Goal: Task Accomplishment & Management: Manage account settings

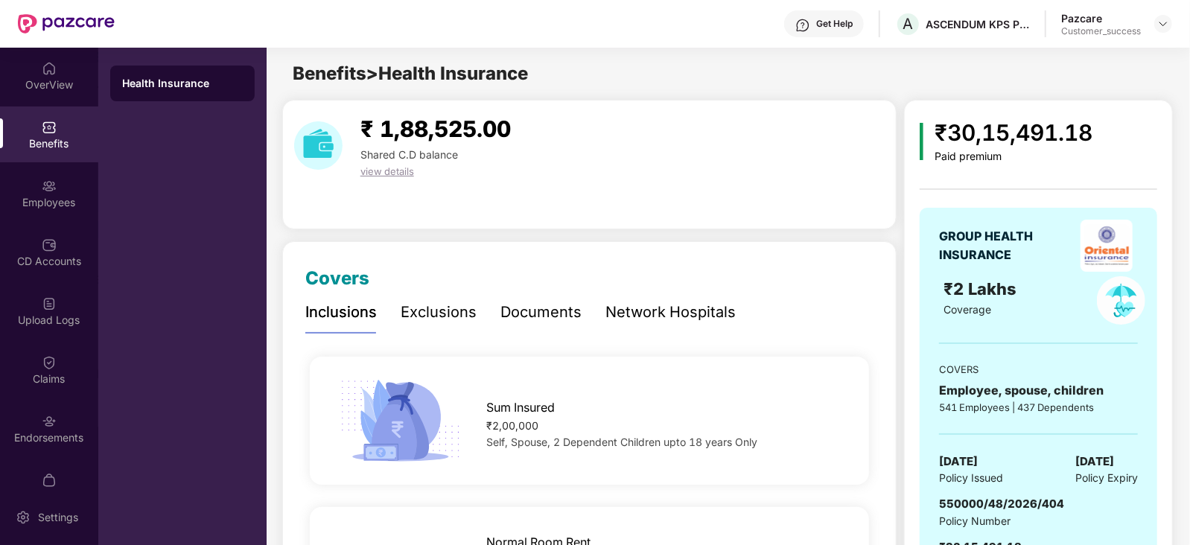
scroll to position [50, 0]
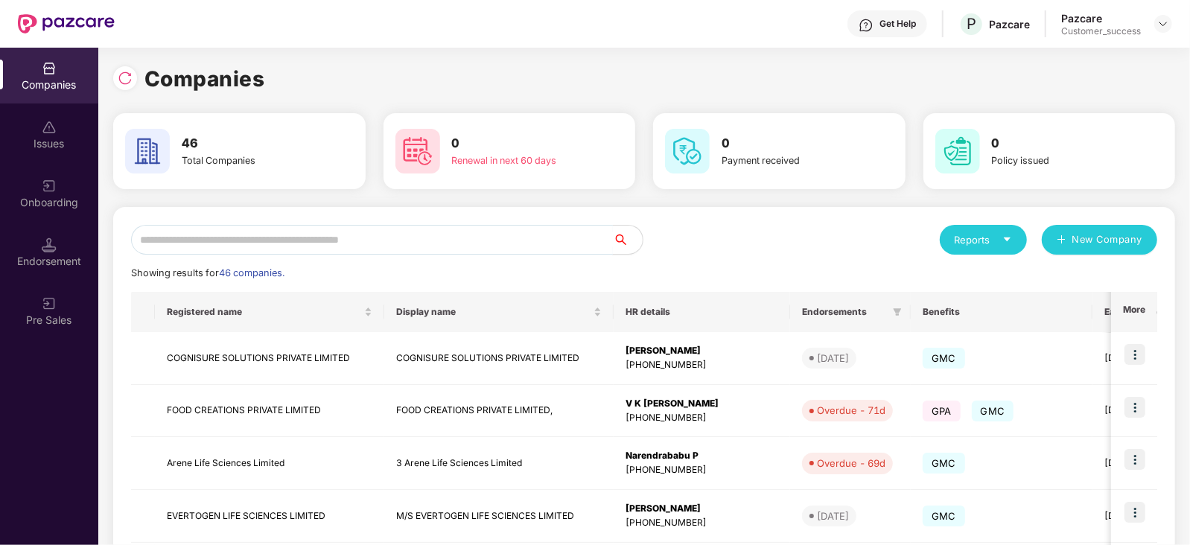
click at [192, 238] on input "text" at bounding box center [372, 240] width 482 height 30
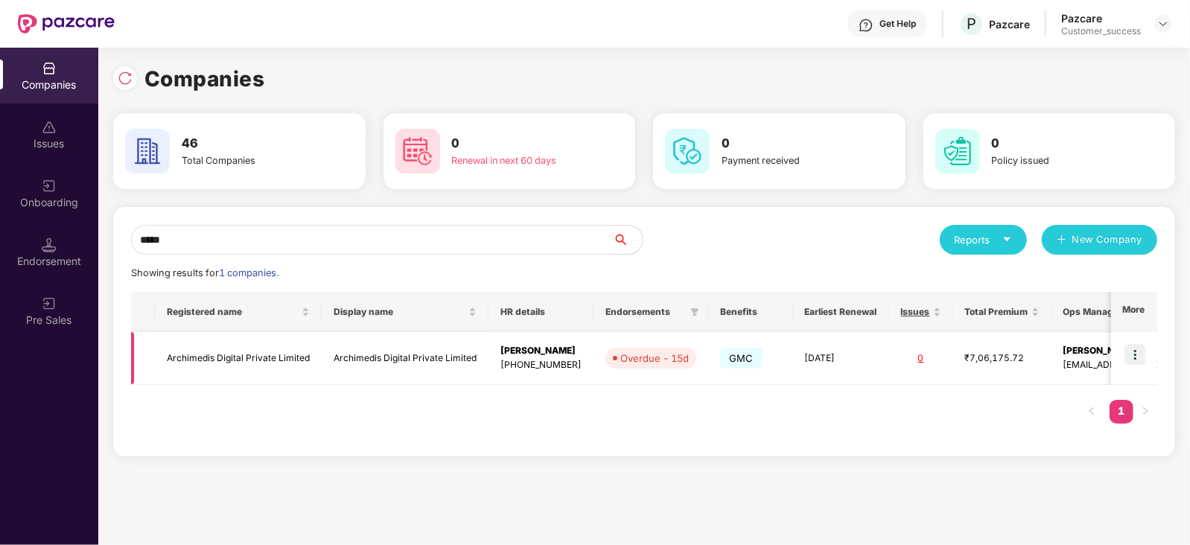
type input "*****"
click at [1136, 352] on img at bounding box center [1134, 354] width 21 height 21
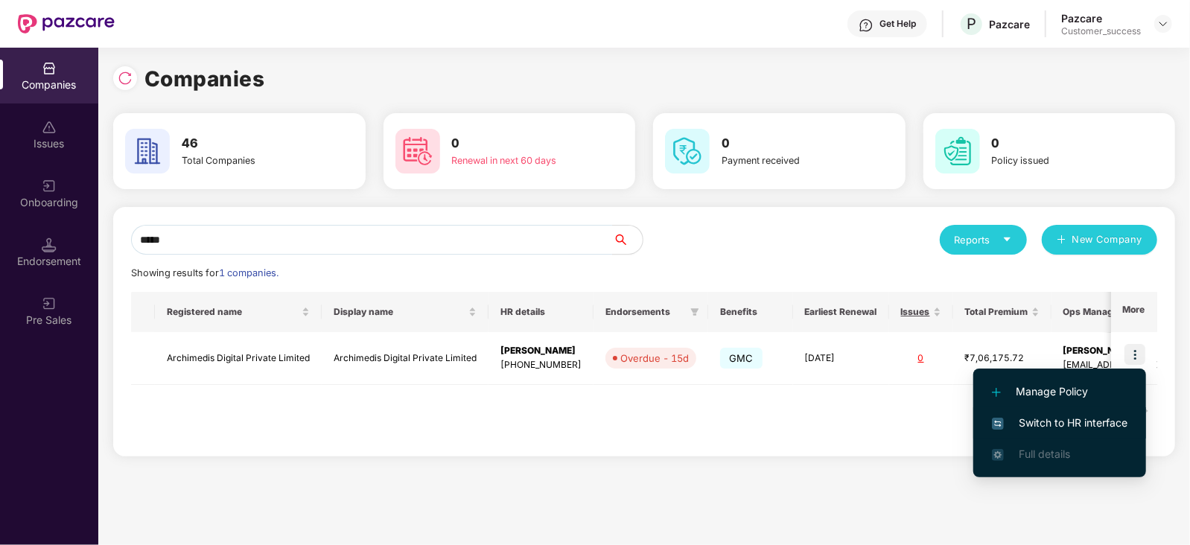
click at [1095, 418] on span "Switch to HR interface" at bounding box center [1060, 423] width 136 height 16
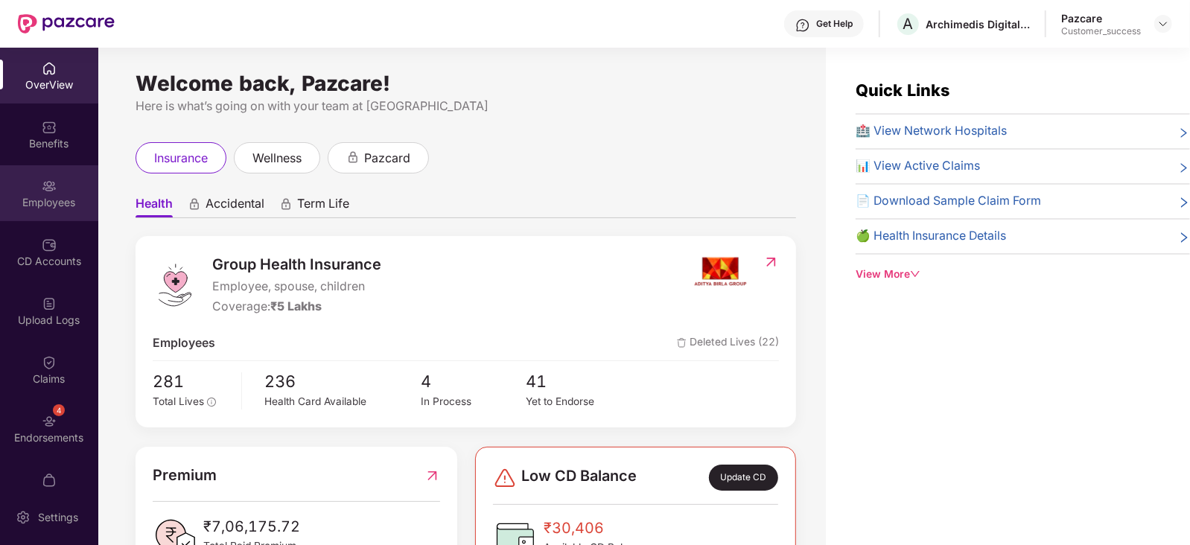
click at [51, 187] on img at bounding box center [49, 186] width 15 height 15
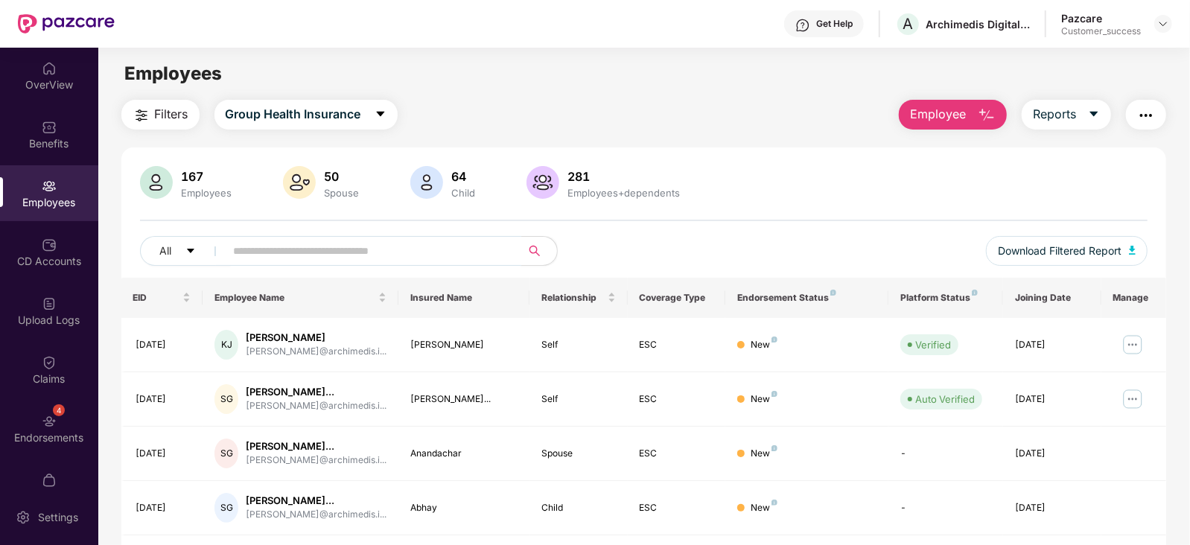
click at [414, 241] on input "text" at bounding box center [367, 251] width 267 height 22
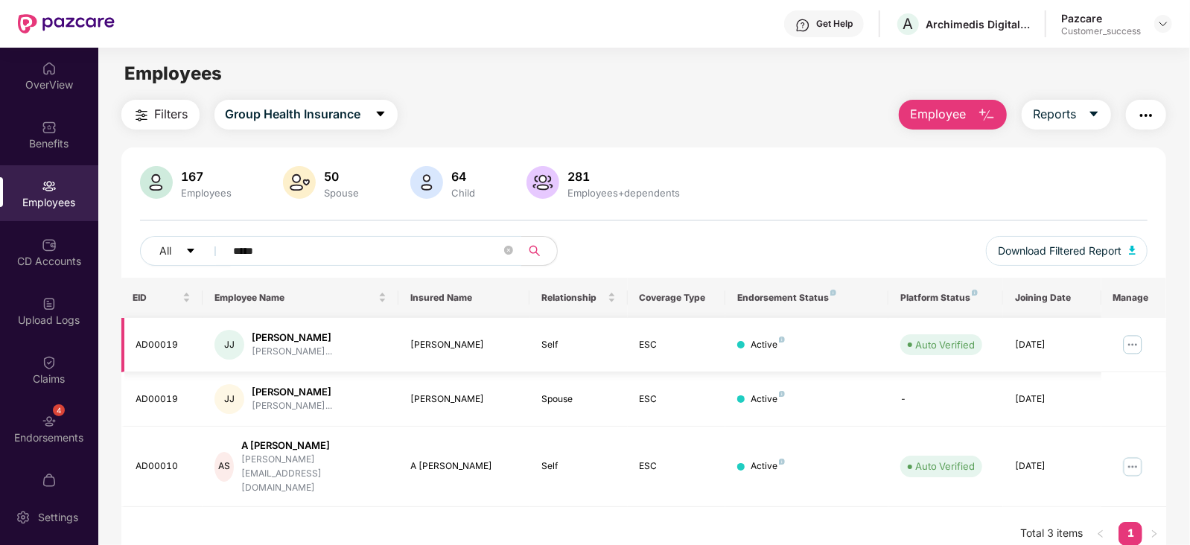
type input "*****"
click at [1132, 337] on img at bounding box center [1133, 345] width 24 height 24
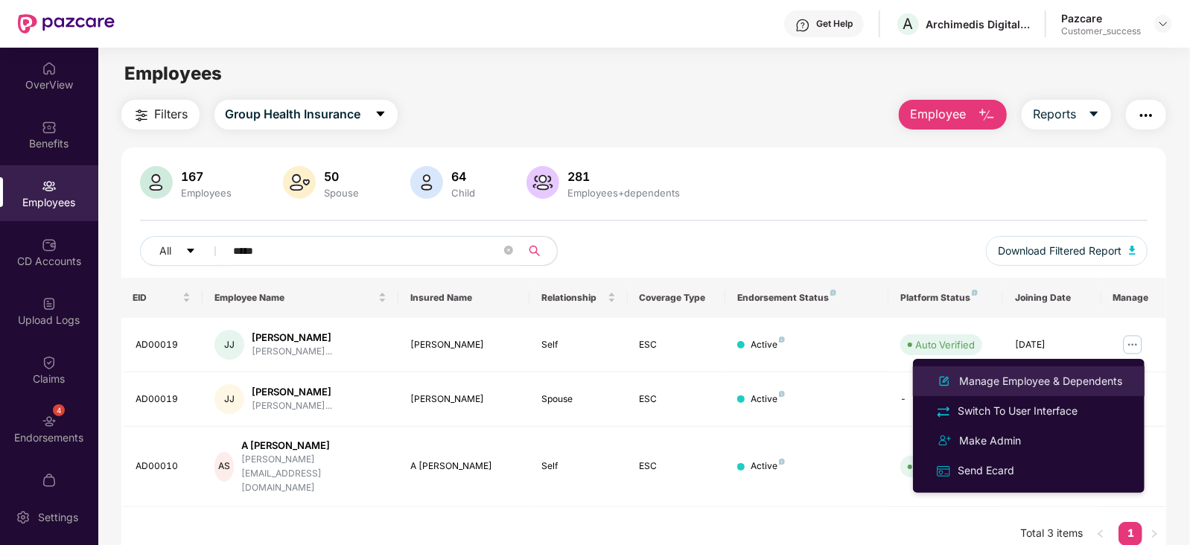
click at [1076, 384] on div "Manage Employee & Dependents" at bounding box center [1040, 381] width 169 height 16
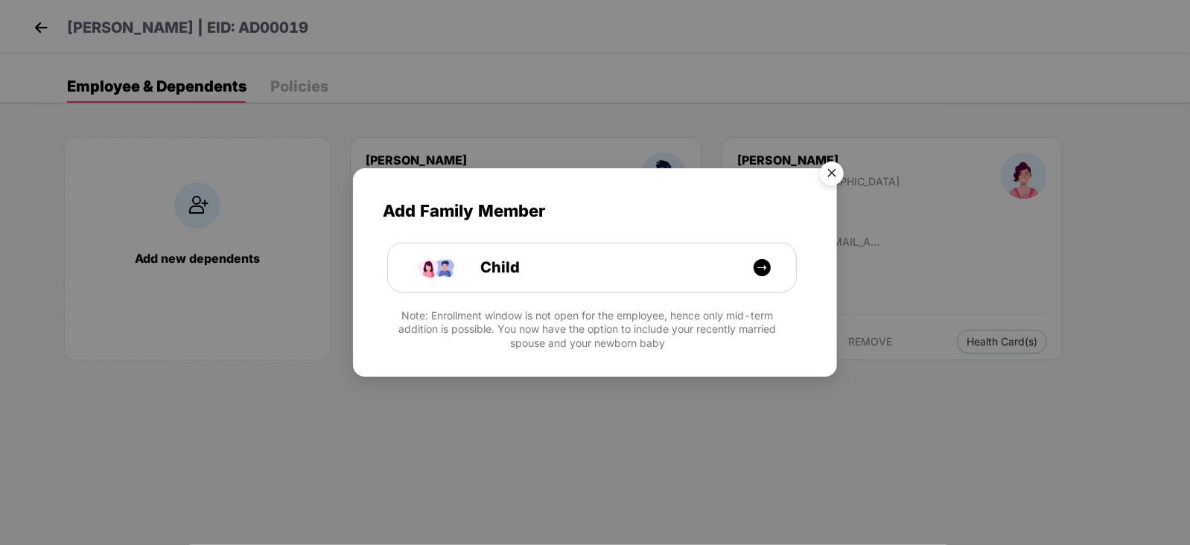
click at [836, 164] on img "Close" at bounding box center [832, 176] width 42 height 42
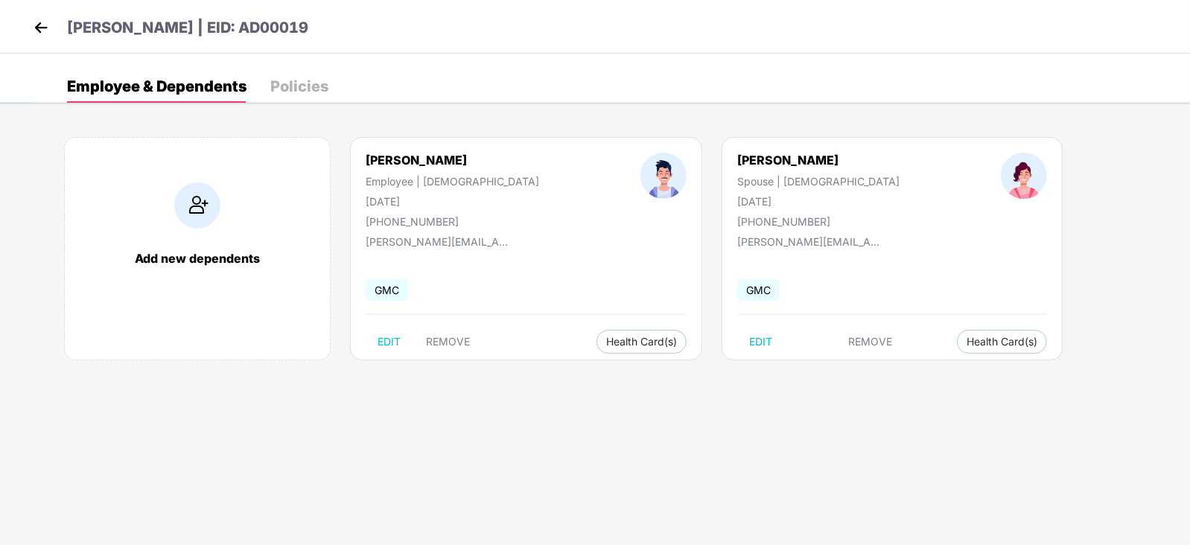
click at [45, 32] on img at bounding box center [41, 27] width 22 height 22
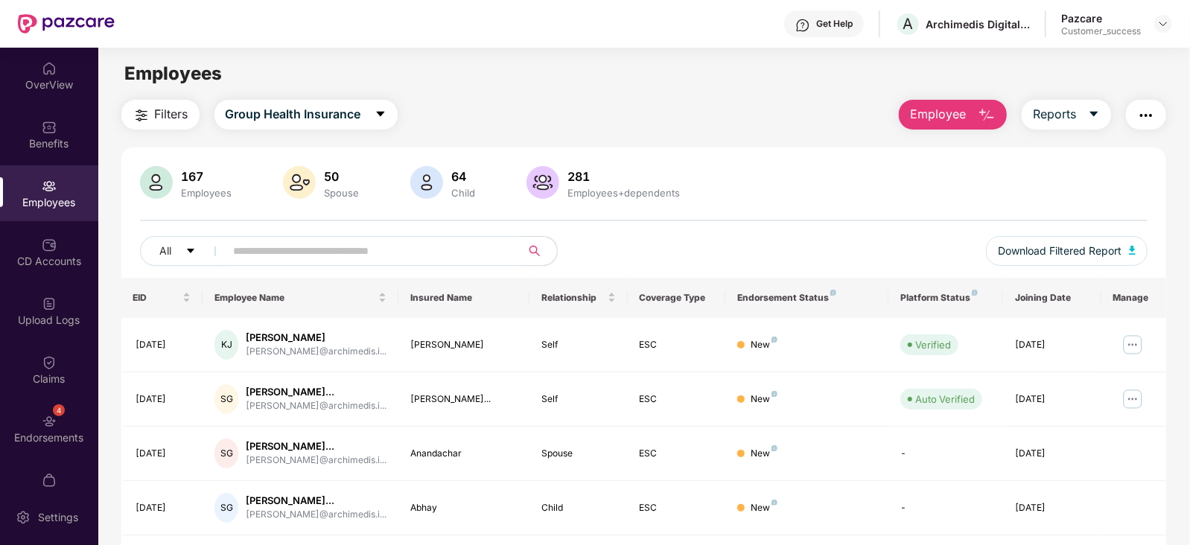
click at [357, 252] on input "text" at bounding box center [367, 251] width 267 height 22
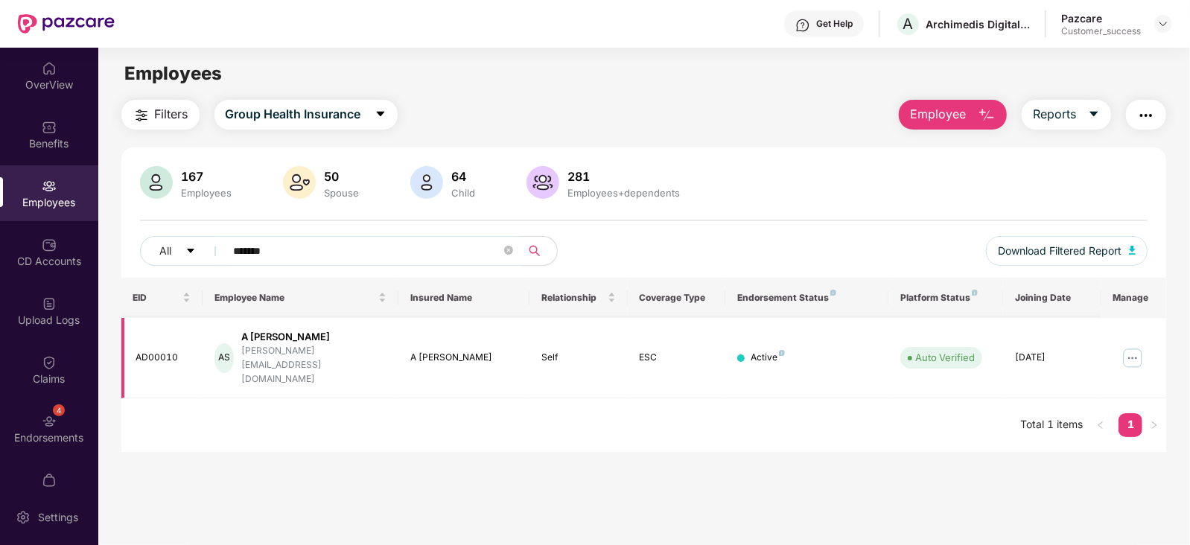
type input "*******"
click at [1125, 346] on img at bounding box center [1133, 358] width 24 height 24
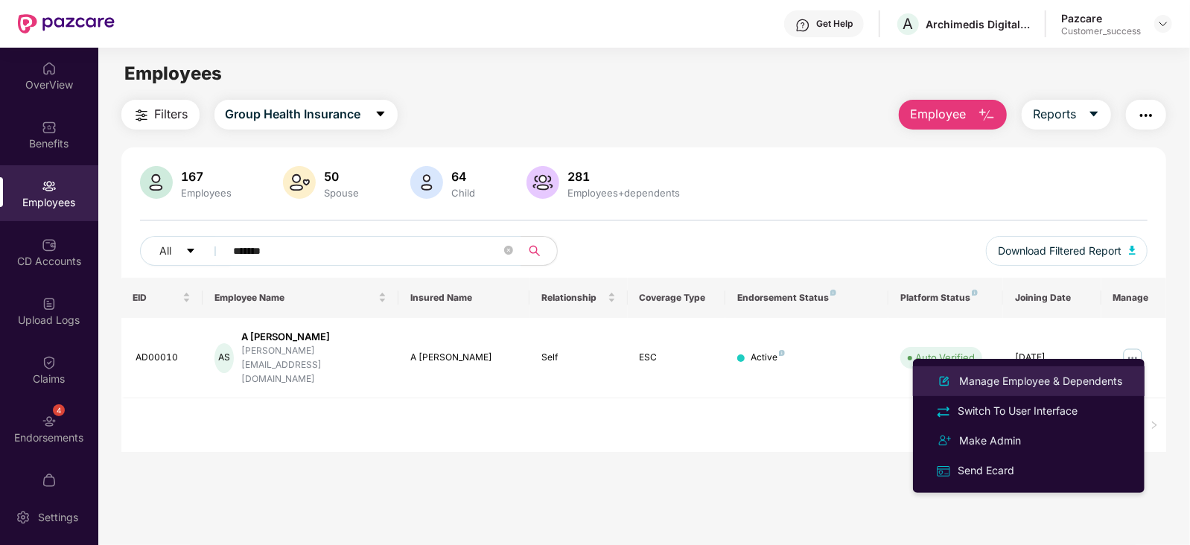
click at [1066, 378] on div "Manage Employee & Dependents" at bounding box center [1040, 381] width 169 height 16
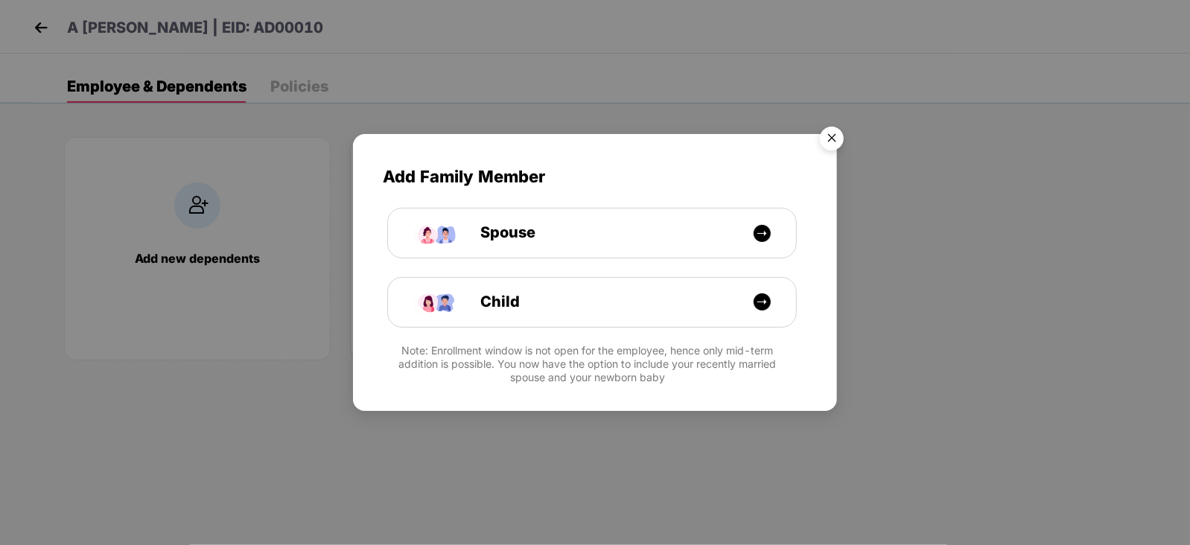
click at [827, 130] on img "Close" at bounding box center [832, 141] width 42 height 42
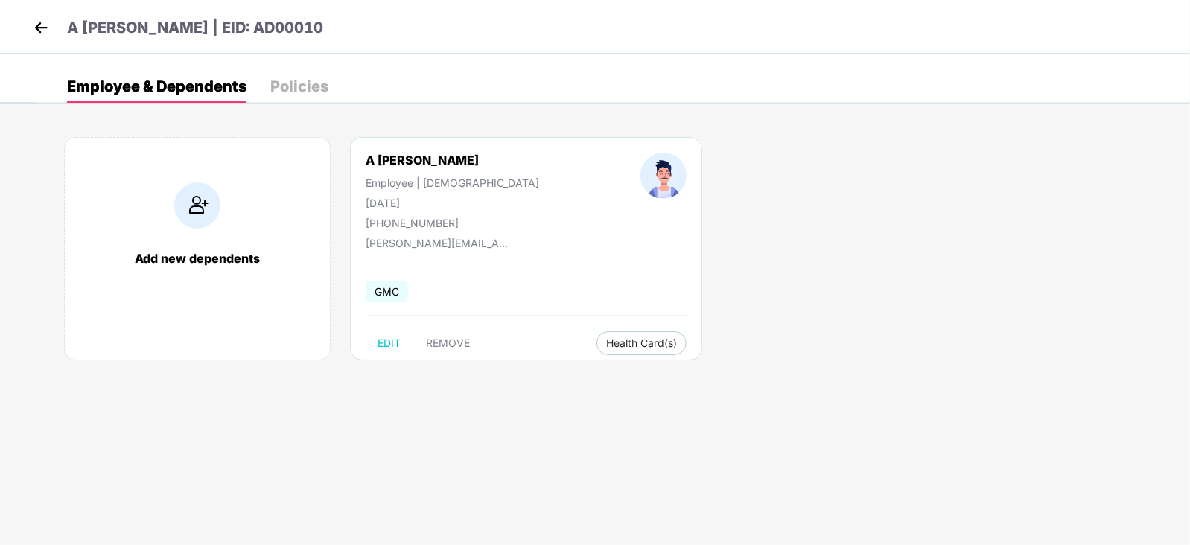
drag, startPoint x: 517, startPoint y: 159, endPoint x: 355, endPoint y: 154, distance: 161.7
click at [355, 154] on div "A [PERSON_NAME] Employee | [DEMOGRAPHIC_DATA] [DATE] [PHONE_NUMBER]" at bounding box center [452, 191] width 275 height 77
copy div "A [PERSON_NAME]"
drag, startPoint x: 482, startPoint y: 235, endPoint x: 354, endPoint y: 235, distance: 128.1
click at [354, 235] on div "A [PERSON_NAME] Employee | [DEMOGRAPHIC_DATA] [DATE] [PHONE_NUMBER] [PERSON_NAM…" at bounding box center [526, 248] width 352 height 223
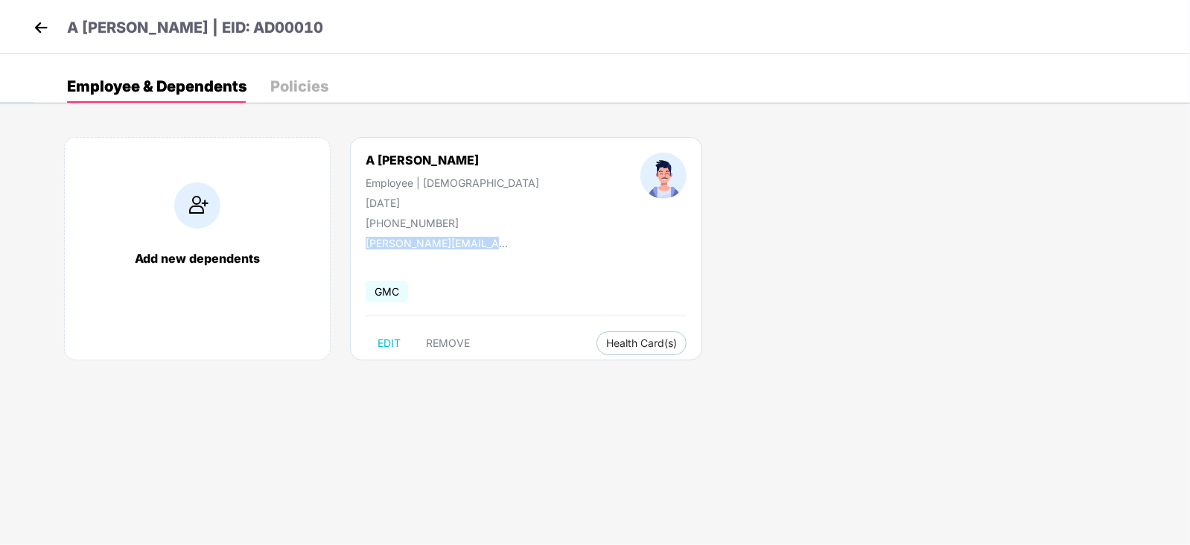
copy div "[PERSON_NAME][EMAIL_ADDRESS][DOMAIN_NAME]"
click at [46, 29] on img at bounding box center [41, 27] width 22 height 22
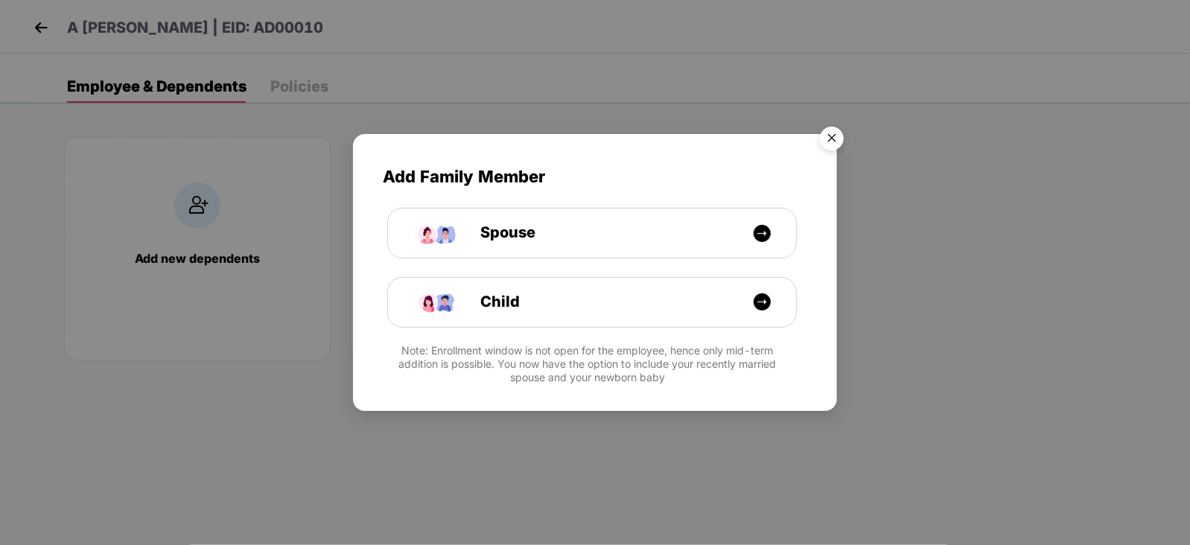
click at [839, 133] on img "Close" at bounding box center [832, 141] width 42 height 42
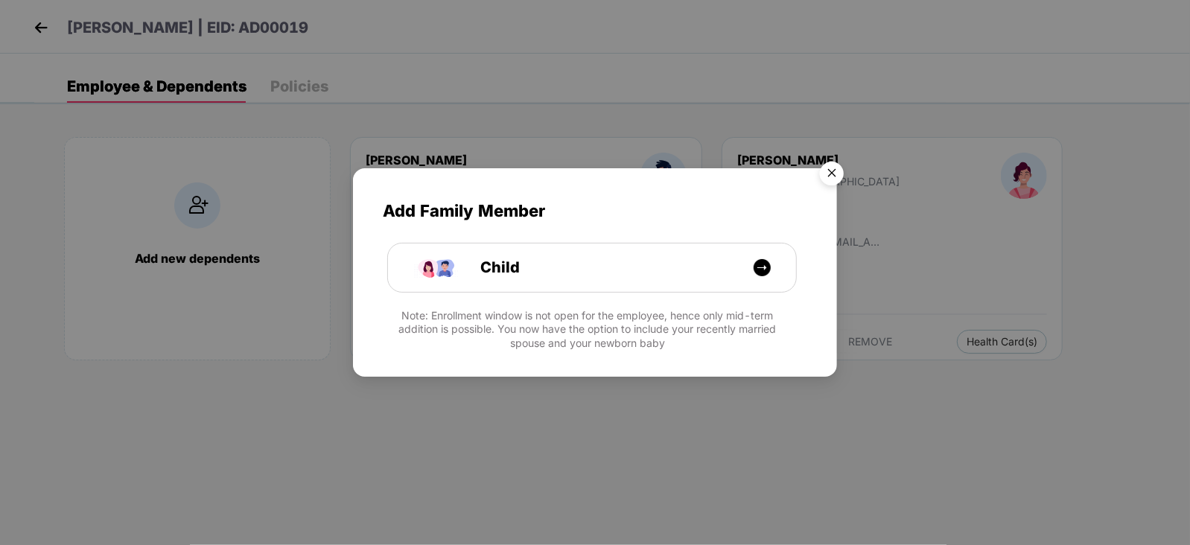
click at [831, 169] on img "Close" at bounding box center [832, 176] width 42 height 42
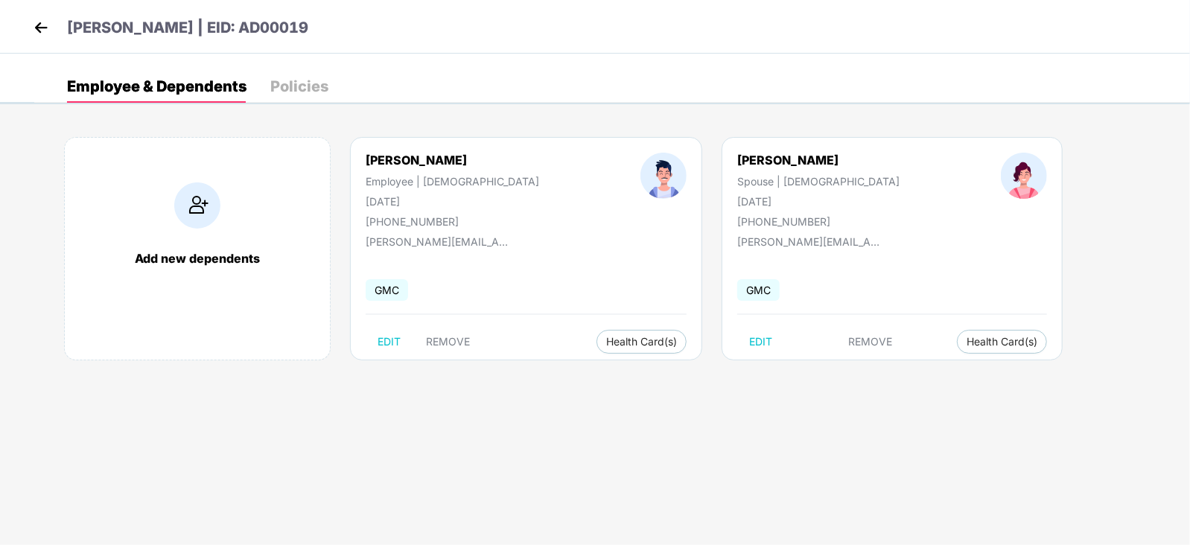
click at [36, 20] on img at bounding box center [41, 27] width 22 height 22
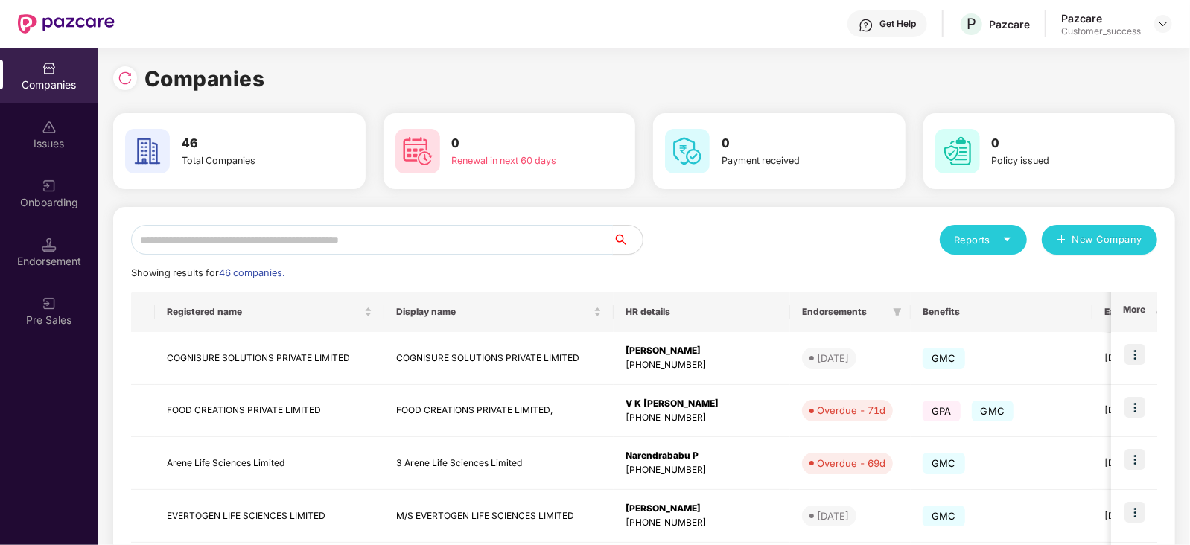
click at [255, 249] on input "text" at bounding box center [372, 240] width 482 height 30
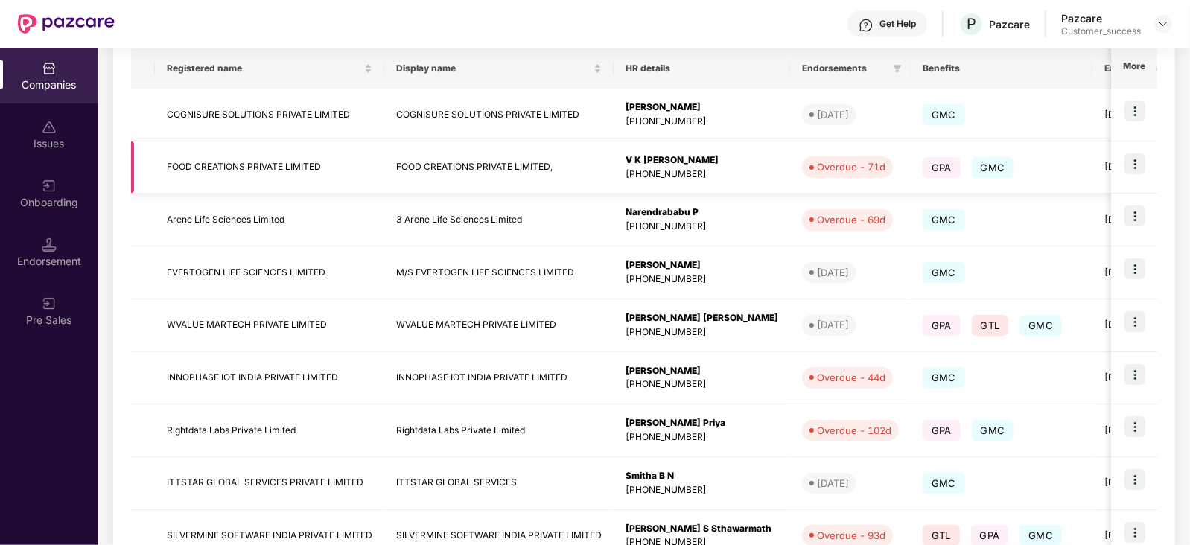
scroll to position [395, 0]
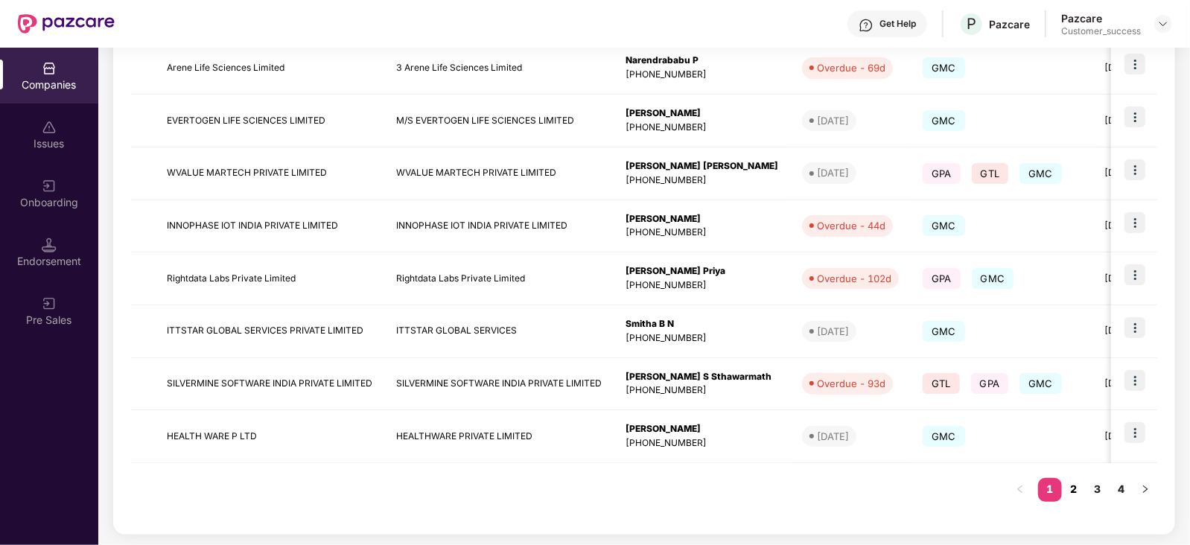
type input "**"
click at [1072, 483] on link "2" at bounding box center [1074, 489] width 24 height 22
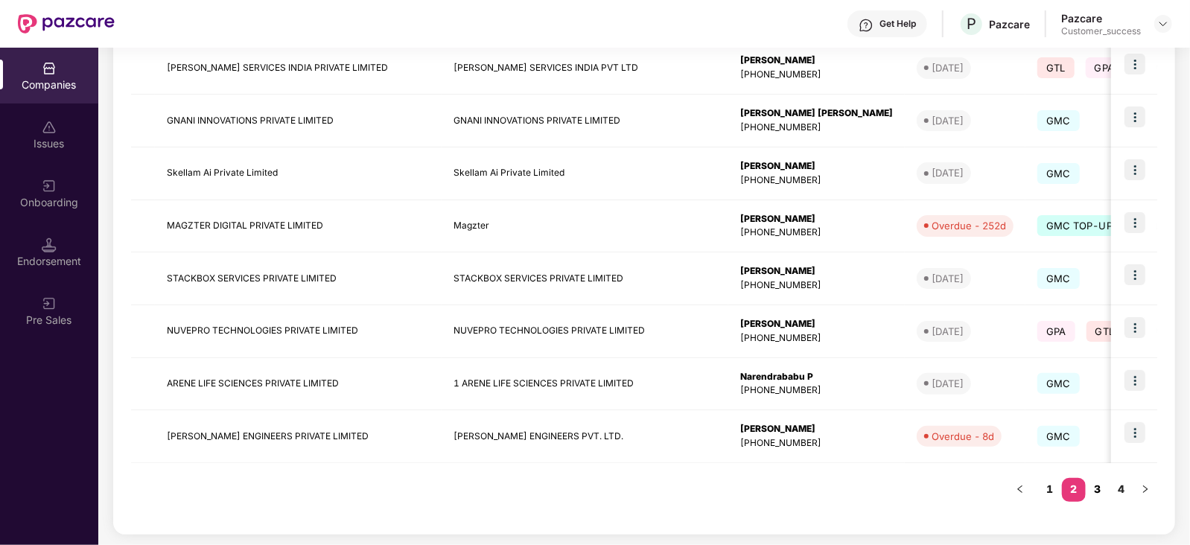
click at [1098, 486] on link "3" at bounding box center [1098, 489] width 24 height 22
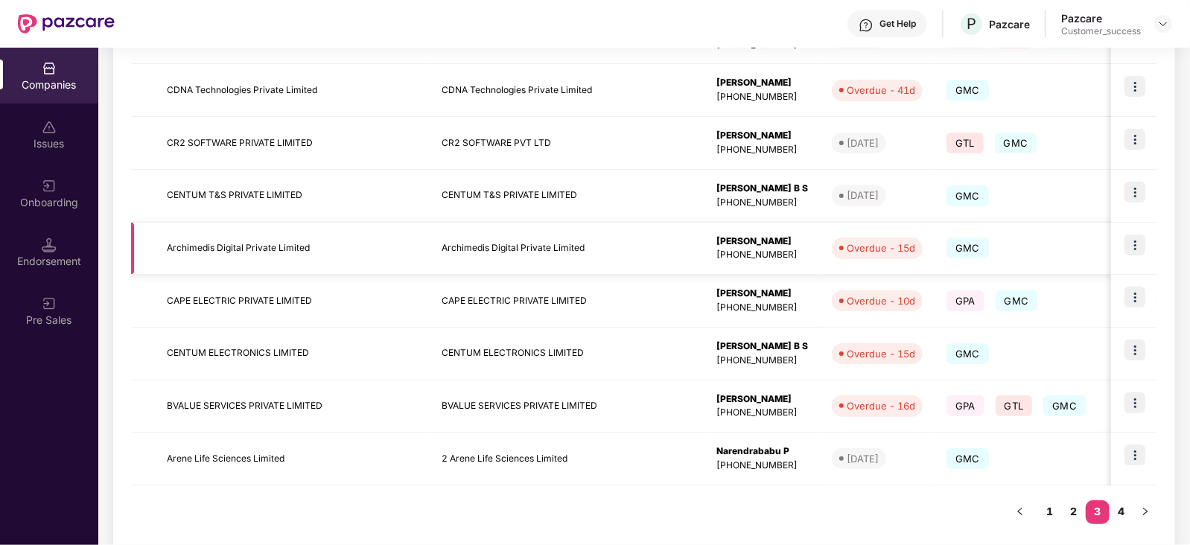
scroll to position [375, 0]
click at [1120, 503] on link "4" at bounding box center [1122, 510] width 24 height 22
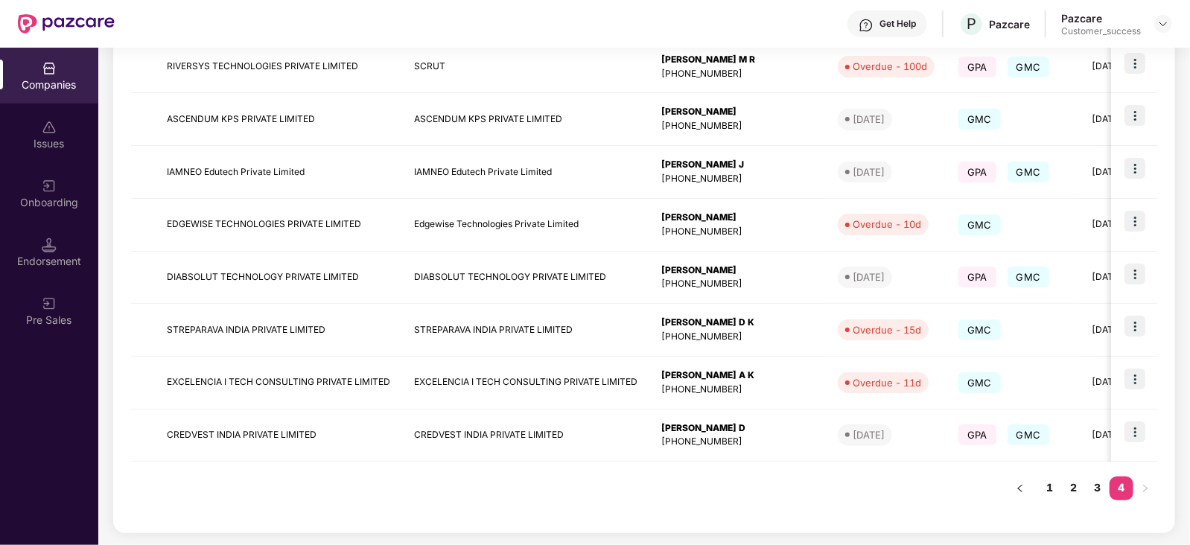
scroll to position [343, 0]
click at [1136, 171] on img at bounding box center [1134, 169] width 21 height 21
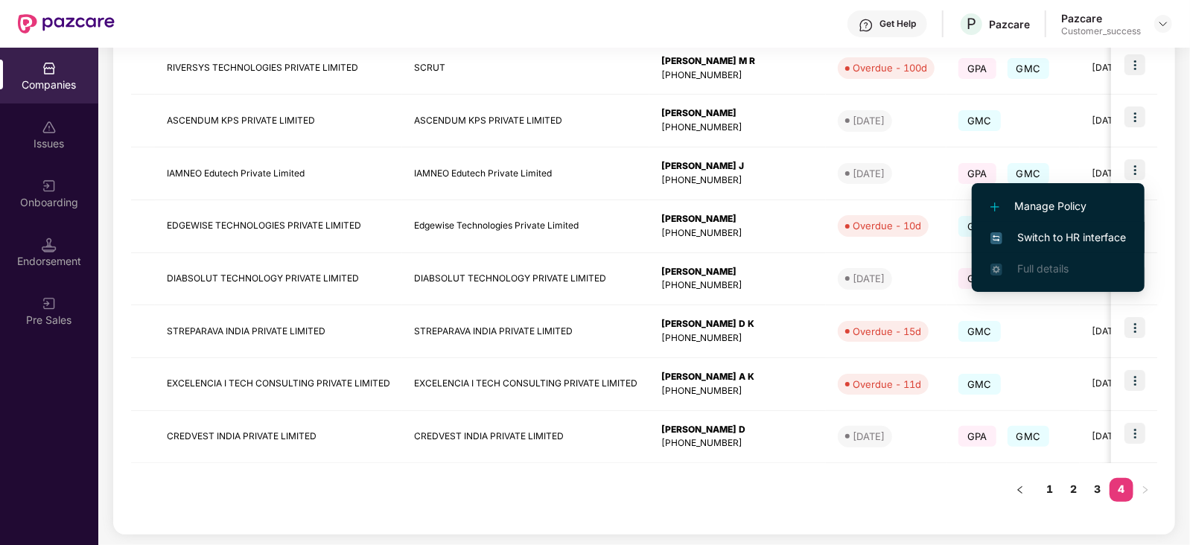
click at [1098, 230] on span "Switch to HR interface" at bounding box center [1058, 237] width 136 height 16
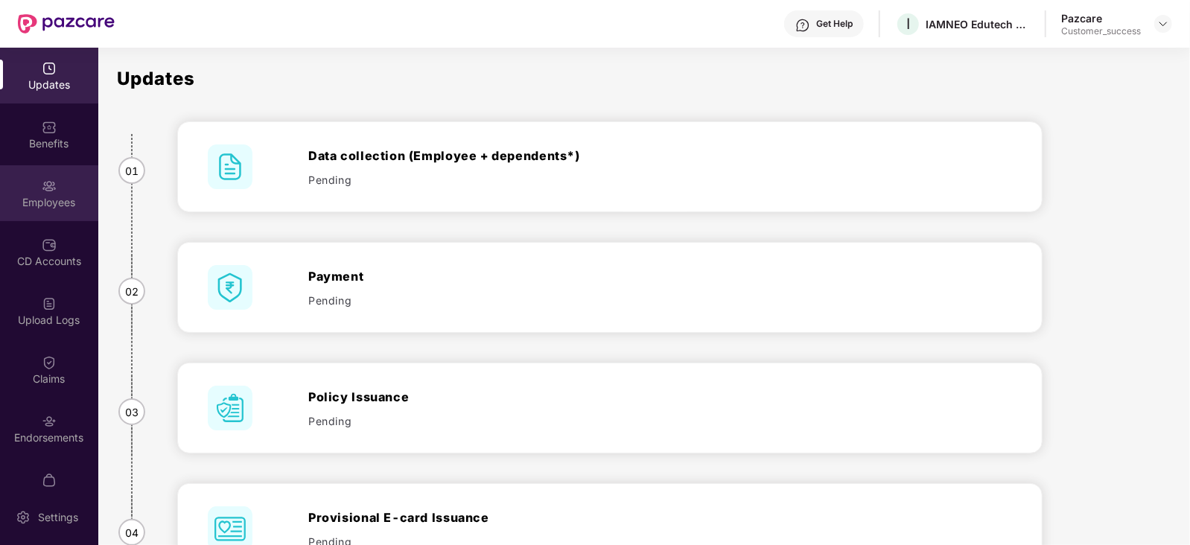
click at [48, 197] on div "Employees" at bounding box center [49, 202] width 98 height 15
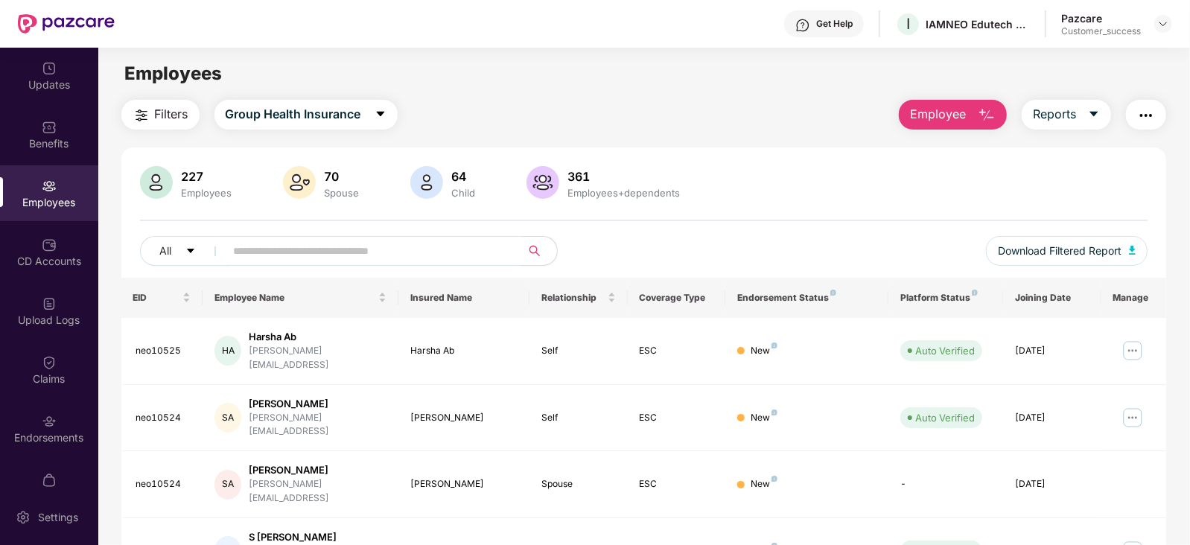
click at [268, 255] on input "text" at bounding box center [367, 251] width 267 height 22
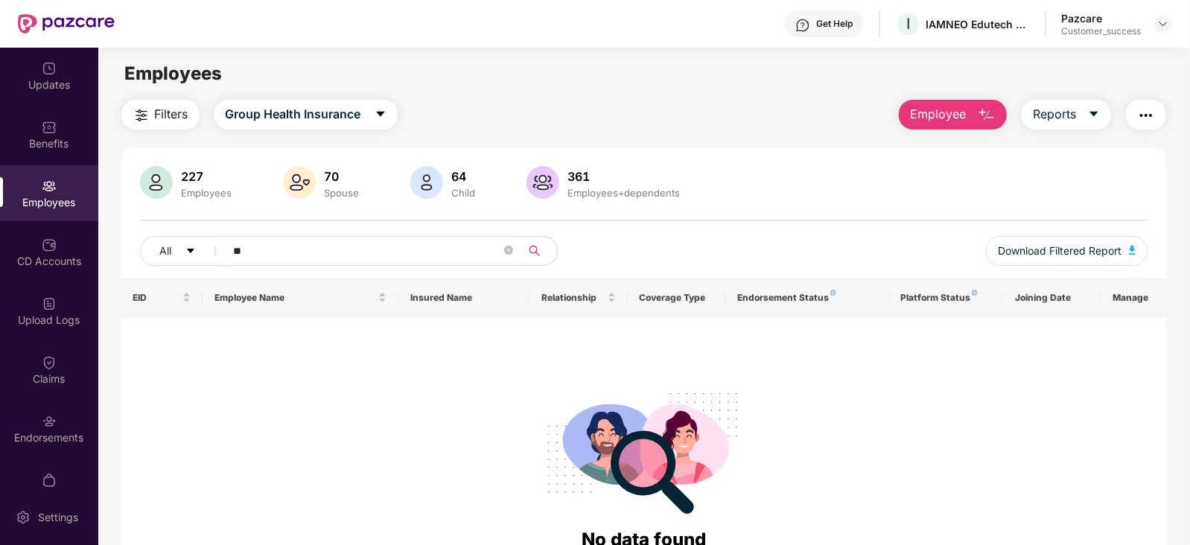
type input "*"
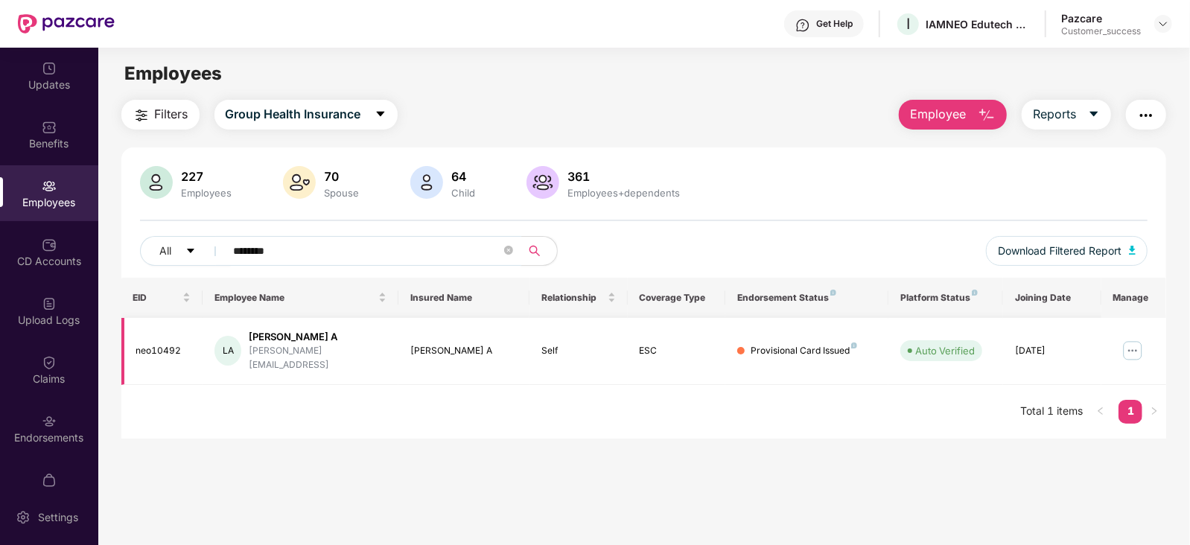
type input "********"
click at [1134, 343] on img at bounding box center [1133, 351] width 24 height 24
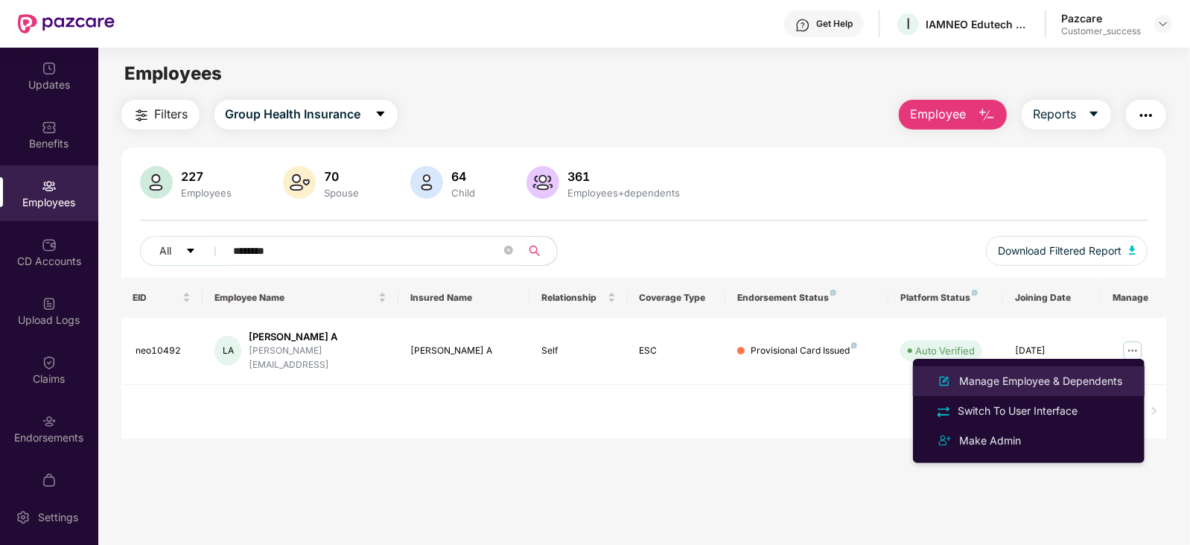
click at [1040, 378] on div "Manage Employee & Dependents" at bounding box center [1040, 381] width 169 height 16
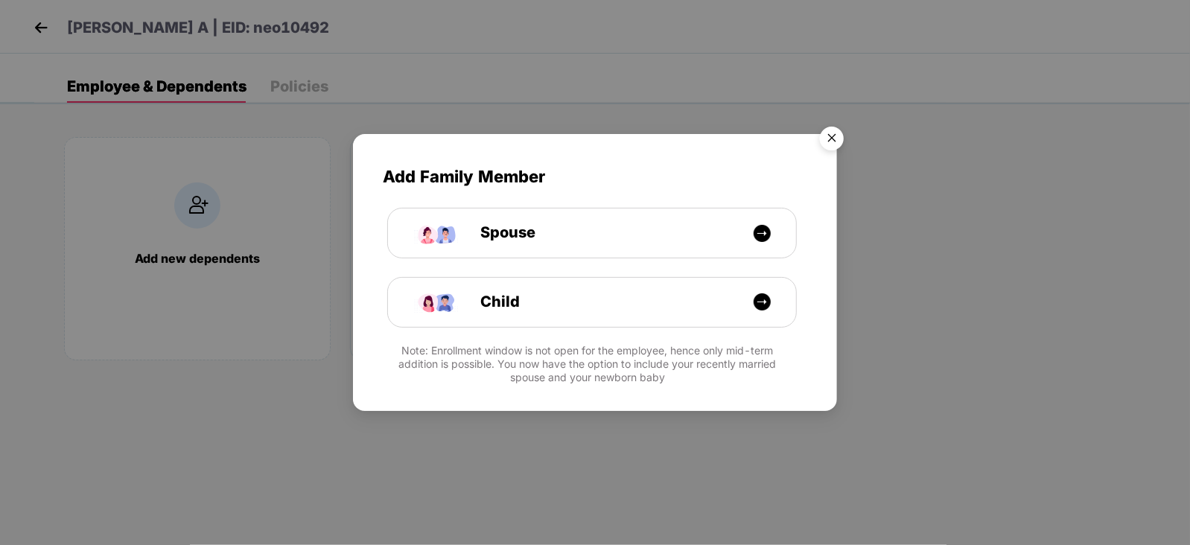
click at [834, 132] on img "Close" at bounding box center [832, 141] width 42 height 42
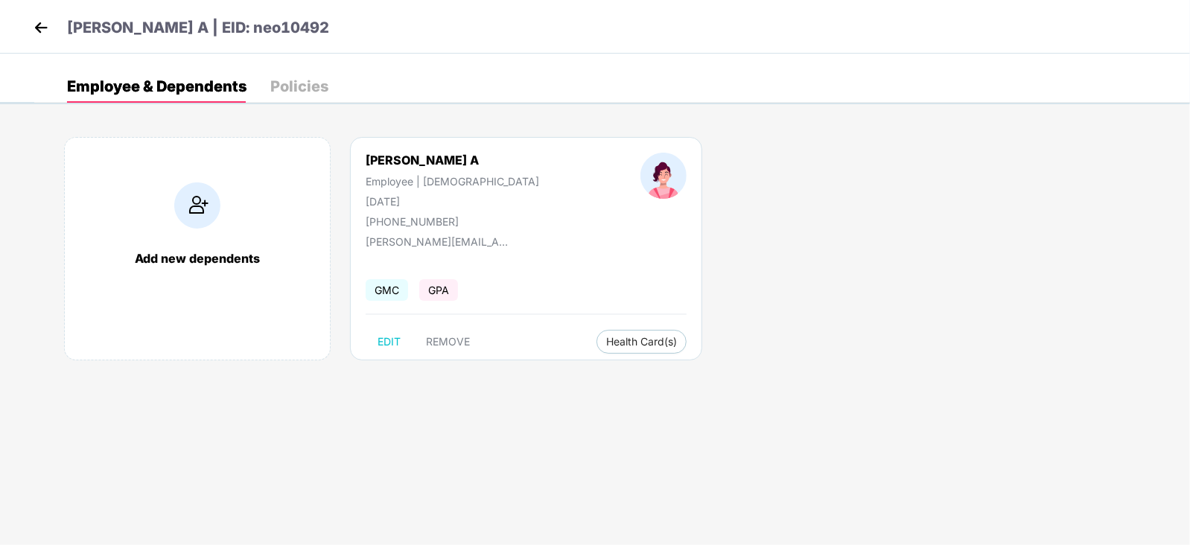
click at [407, 215] on div "[PHONE_NUMBER]" at bounding box center [453, 221] width 174 height 13
copy div "916374655946"
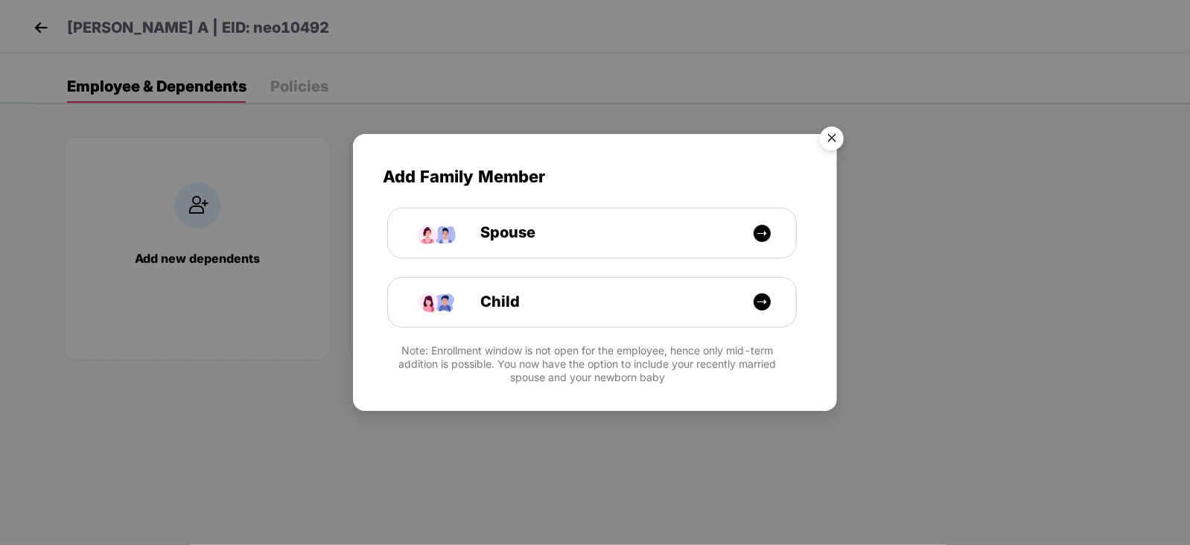
click at [834, 136] on img "Close" at bounding box center [832, 141] width 42 height 42
click at [833, 133] on img "Close" at bounding box center [832, 141] width 42 height 42
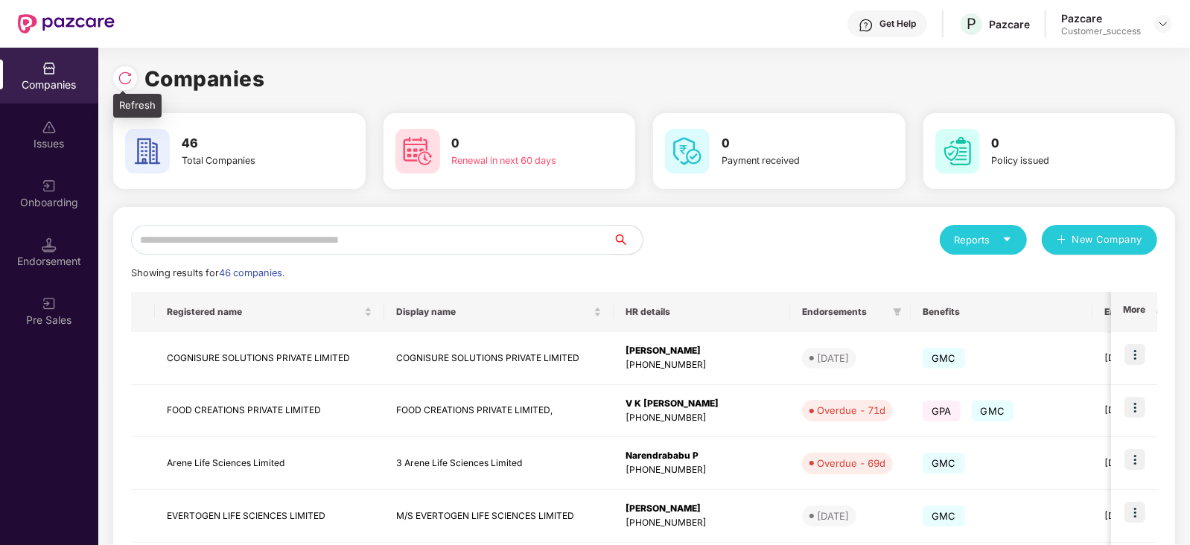
click at [124, 72] on img at bounding box center [125, 78] width 15 height 15
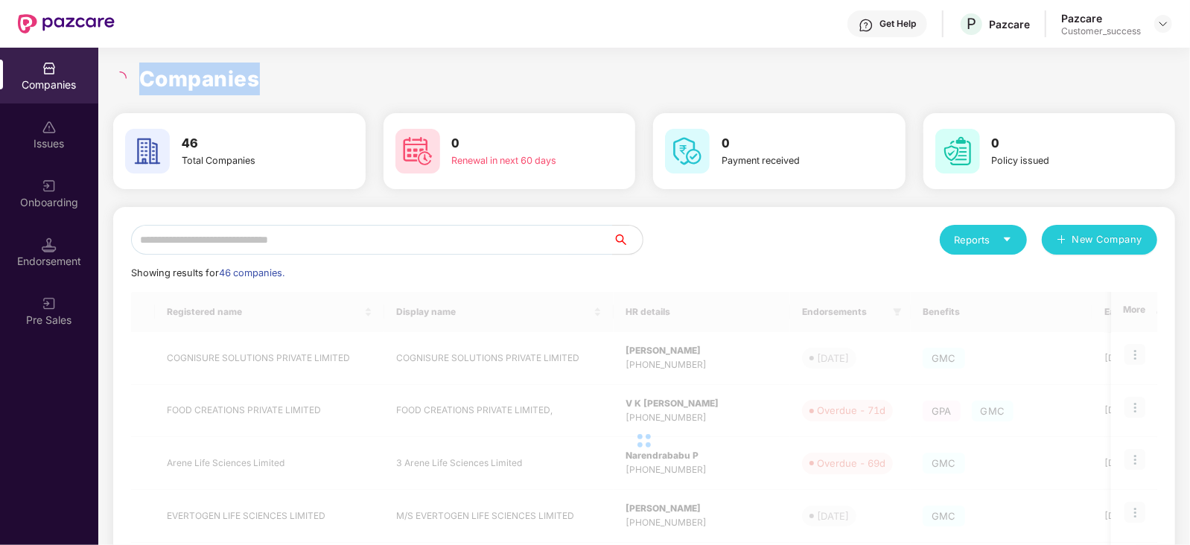
click at [124, 72] on icon "loading" at bounding box center [119, 77] width 13 height 13
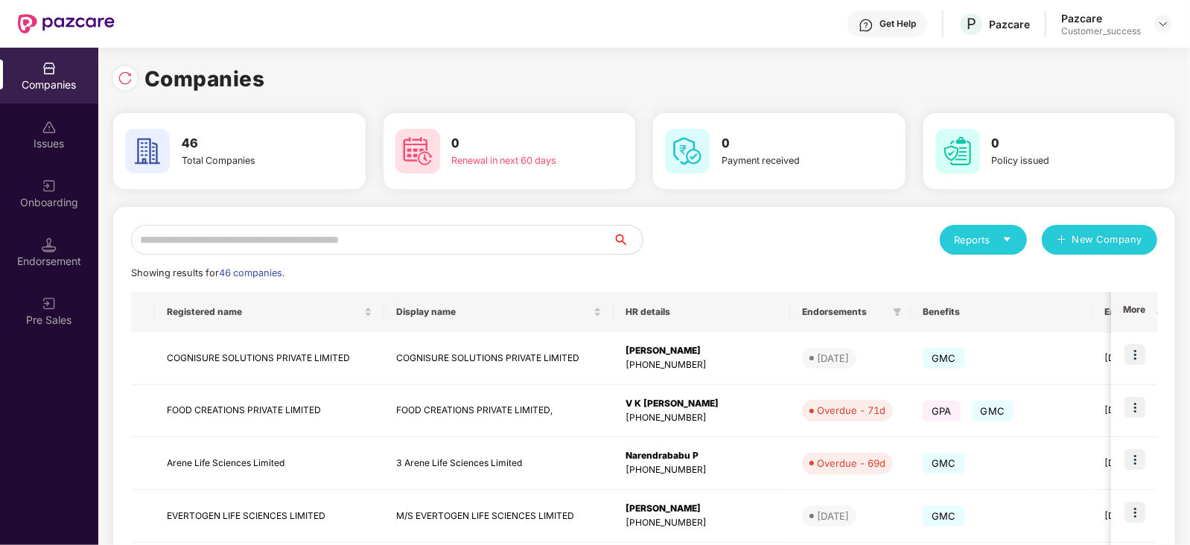
click at [313, 238] on input "text" at bounding box center [372, 240] width 482 height 30
click at [238, 238] on input "text" at bounding box center [372, 240] width 482 height 30
type input "*"
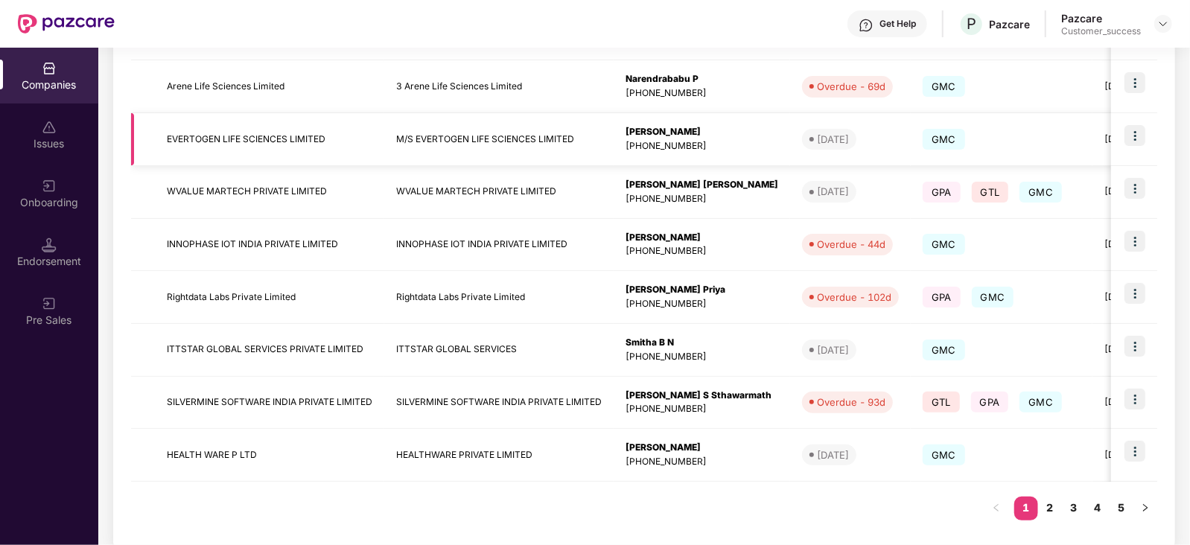
scroll to position [395, 0]
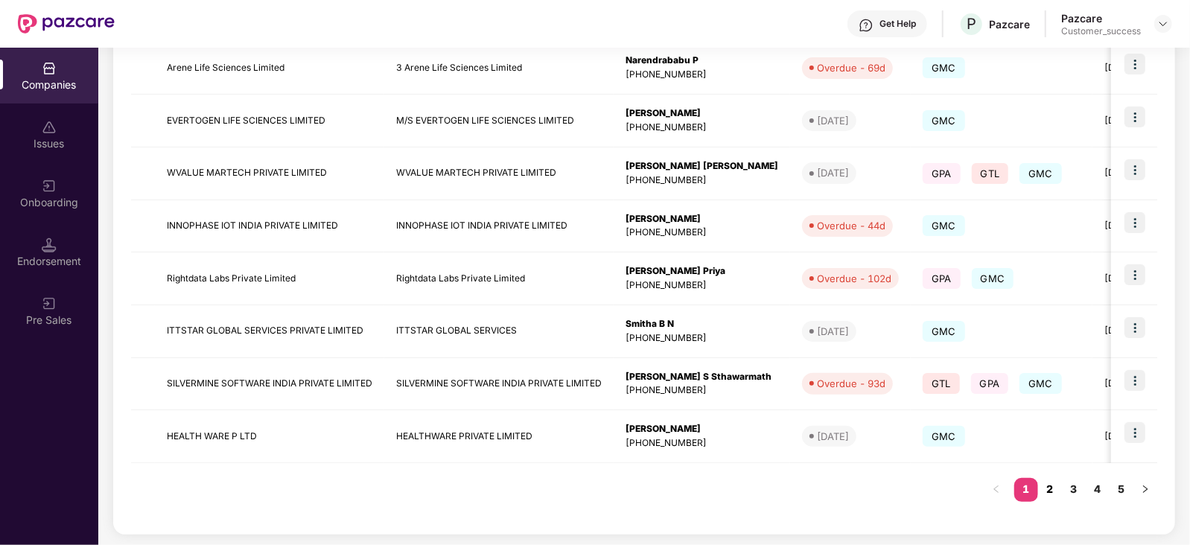
click at [1048, 489] on link "2" at bounding box center [1050, 489] width 24 height 22
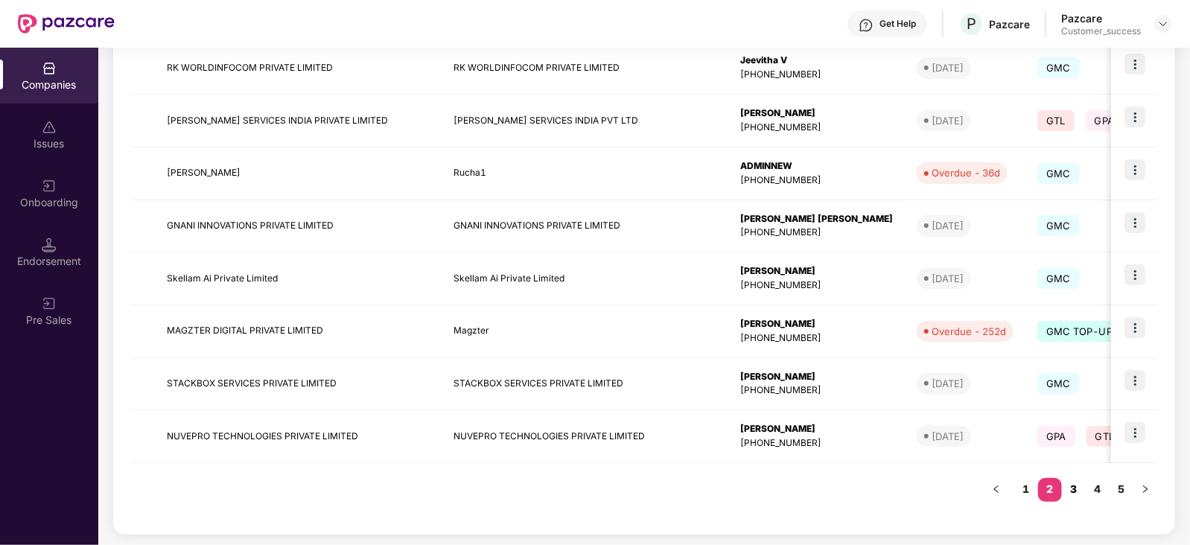
click at [1077, 489] on link "3" at bounding box center [1074, 489] width 24 height 22
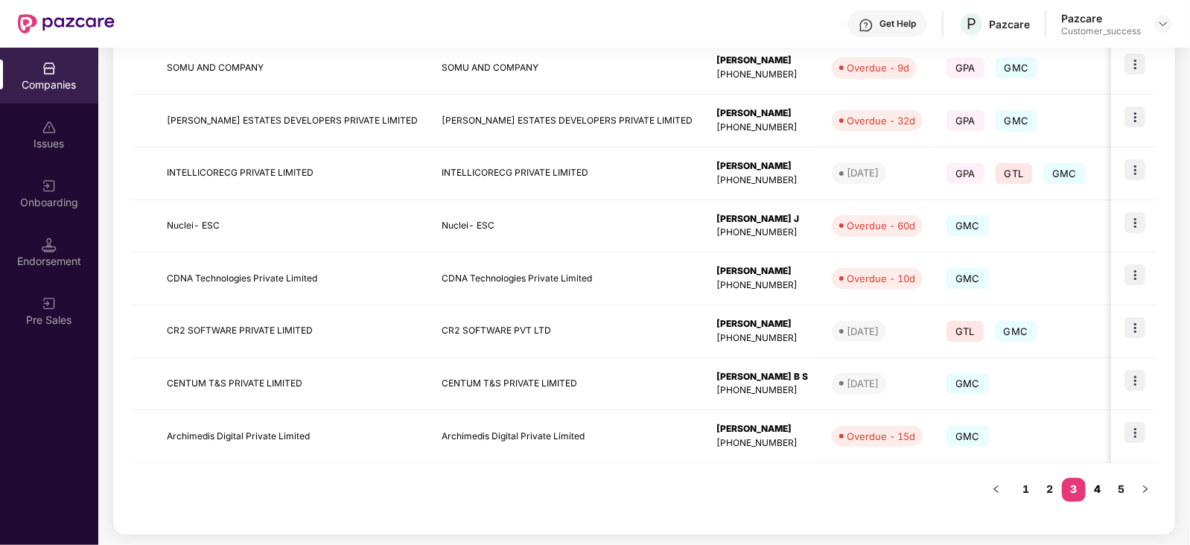
click at [1098, 489] on link "4" at bounding box center [1098, 489] width 24 height 22
